Goal: Find specific page/section: Find specific page/section

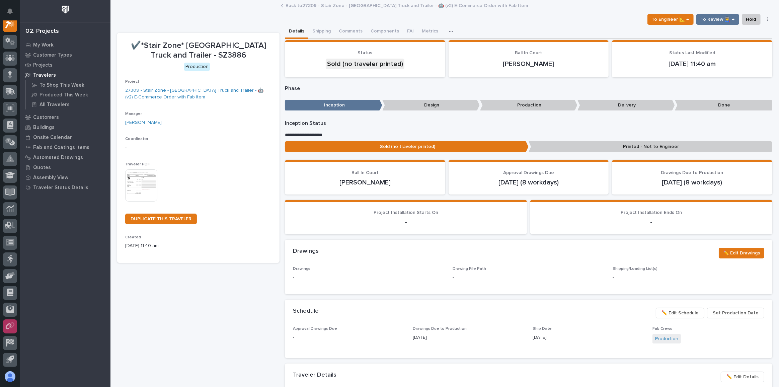
scroll to position [35, 0]
click at [8, 192] on icon at bounding box center [10, 192] width 8 height 8
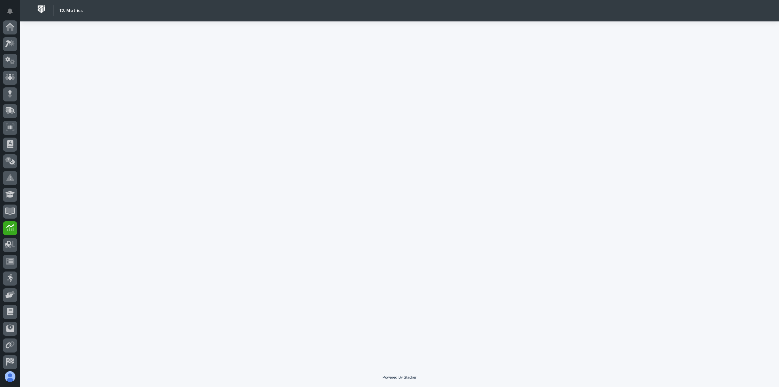
scroll to position [35, 0]
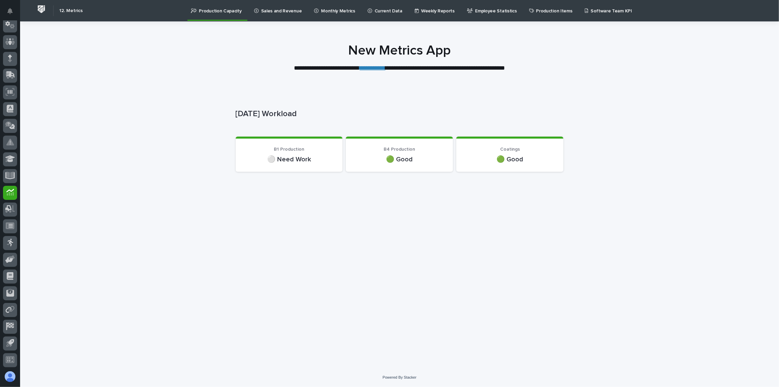
click at [268, 9] on p "Sales and Revenue" at bounding box center [281, 7] width 41 height 14
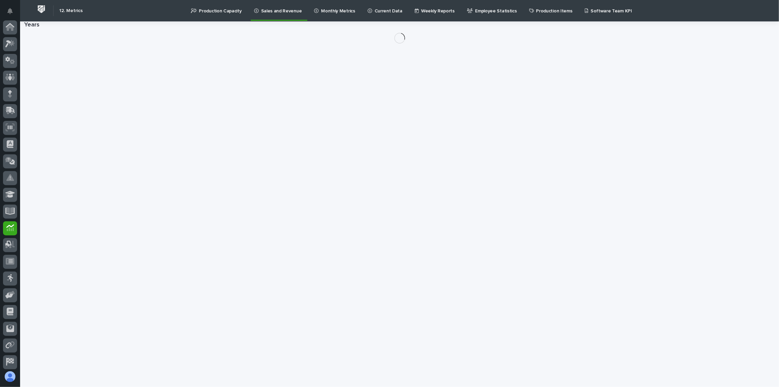
scroll to position [35, 0]
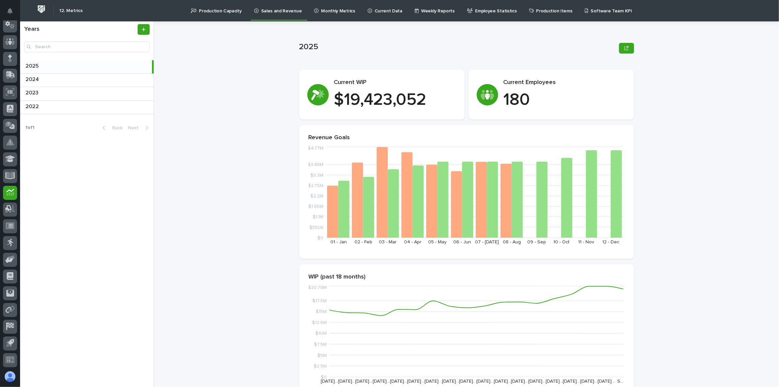
click at [339, 14] on p "Monthly Metrics" at bounding box center [338, 7] width 34 height 14
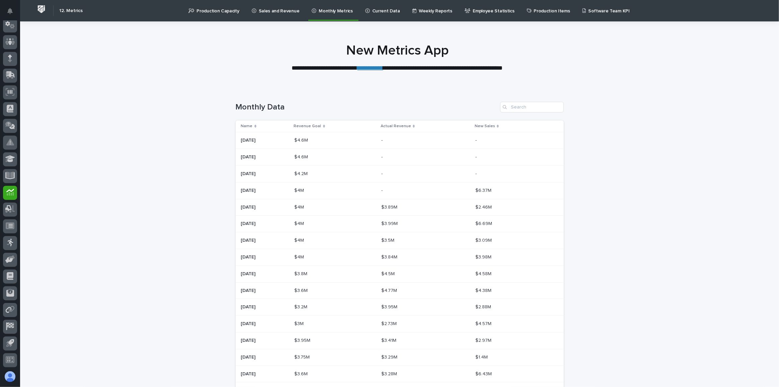
click at [381, 11] on p "Current Data" at bounding box center [386, 7] width 28 height 14
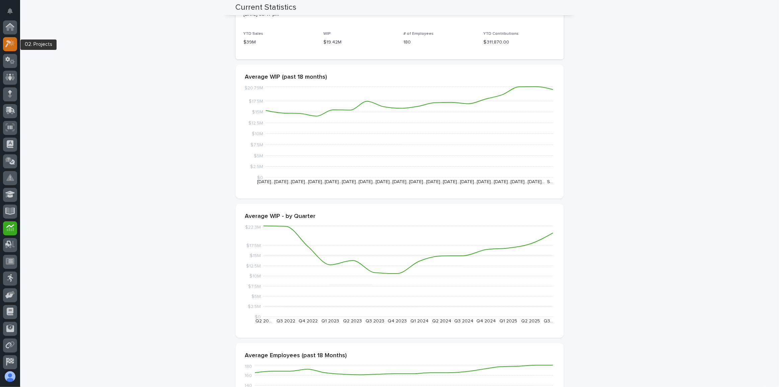
click at [11, 41] on icon at bounding box center [12, 43] width 6 height 7
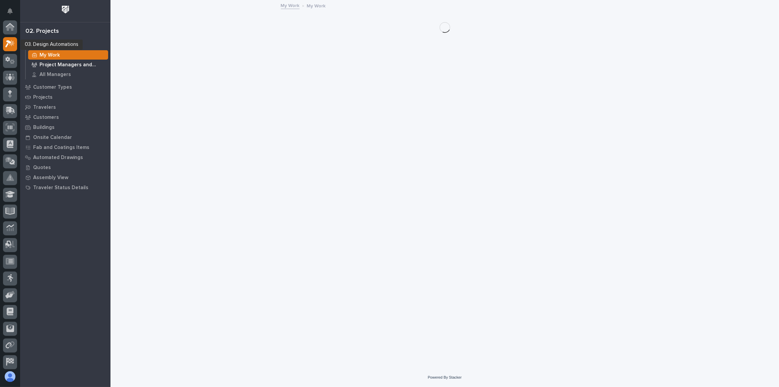
scroll to position [16, 0]
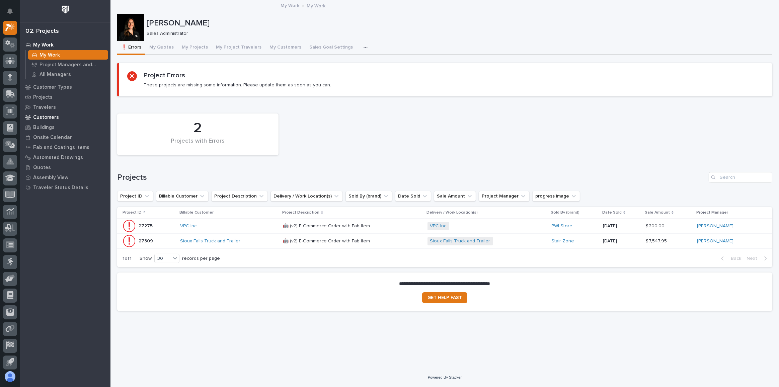
click at [53, 116] on p "Customers" at bounding box center [46, 117] width 26 height 6
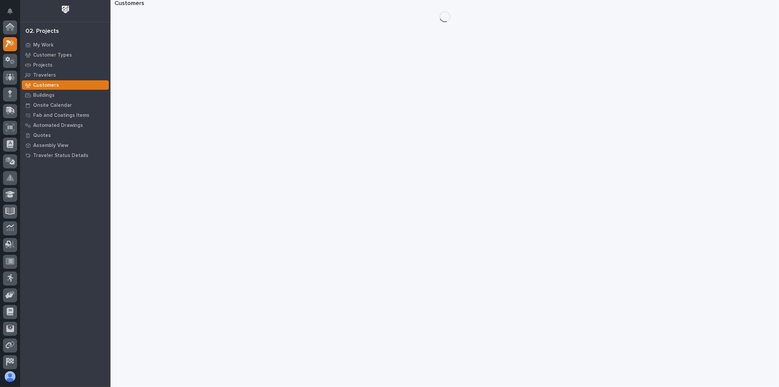
scroll to position [16, 0]
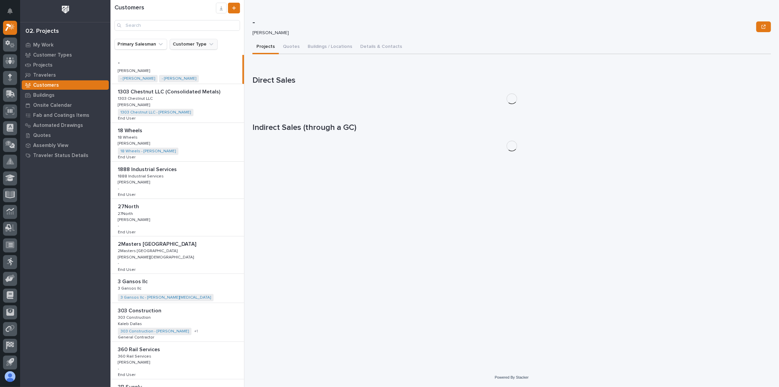
click at [200, 47] on button "Customer Type" at bounding box center [194, 44] width 48 height 11
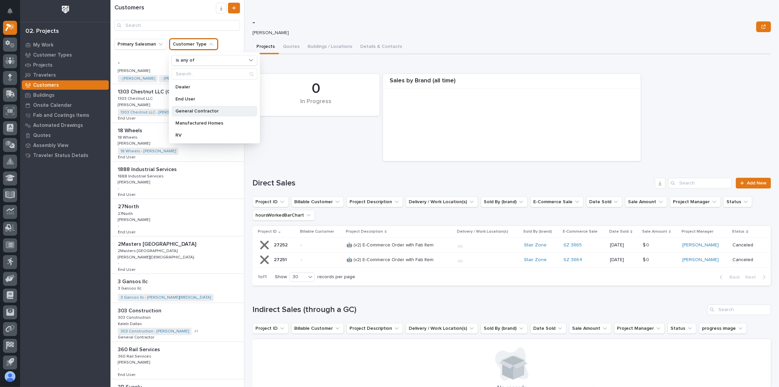
click at [191, 109] on p "General Contractor" at bounding box center [211, 111] width 71 height 5
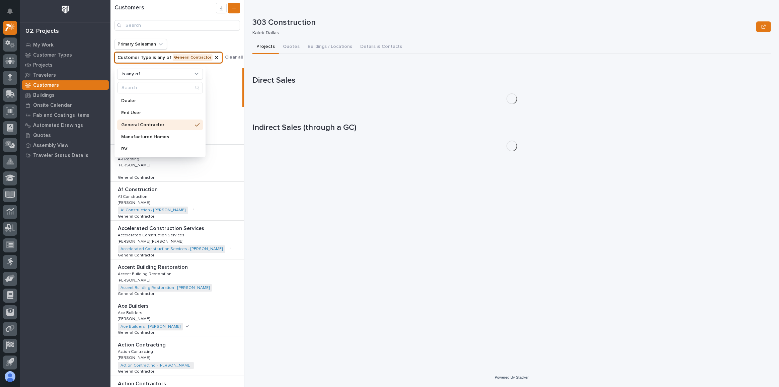
click at [223, 37] on div "Customers" at bounding box center [177, 19] width 134 height 39
